Goal: Find specific page/section

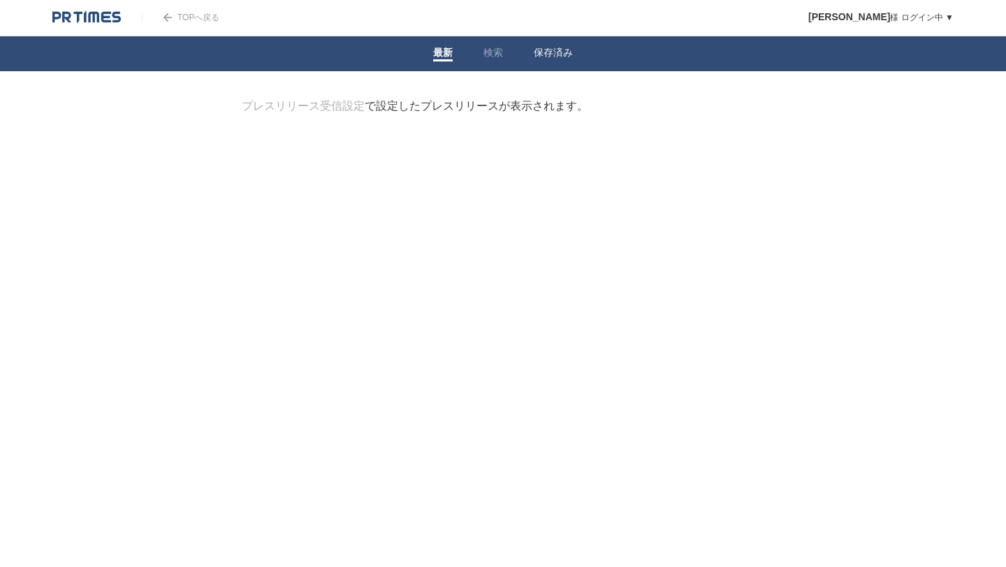
click at [565, 48] on link "保存済み" at bounding box center [553, 54] width 39 height 15
